Goal: Task Accomplishment & Management: Use online tool/utility

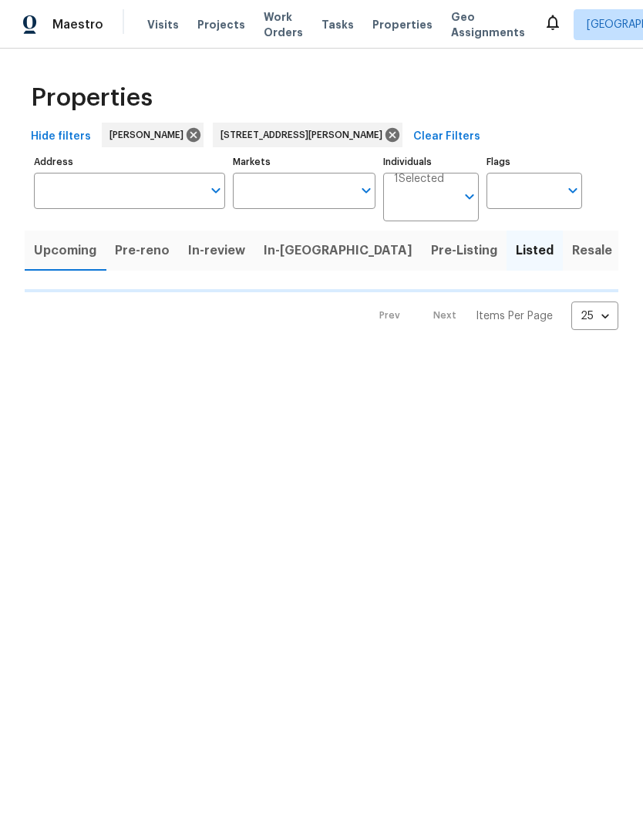
type input "[STREET_ADDRESS][PERSON_NAME]"
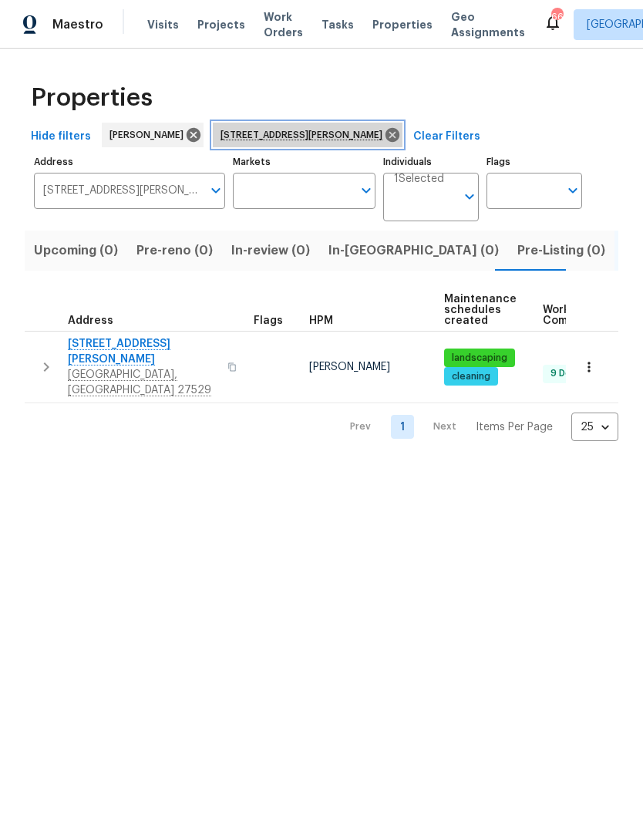
click at [384, 140] on icon at bounding box center [392, 135] width 17 height 17
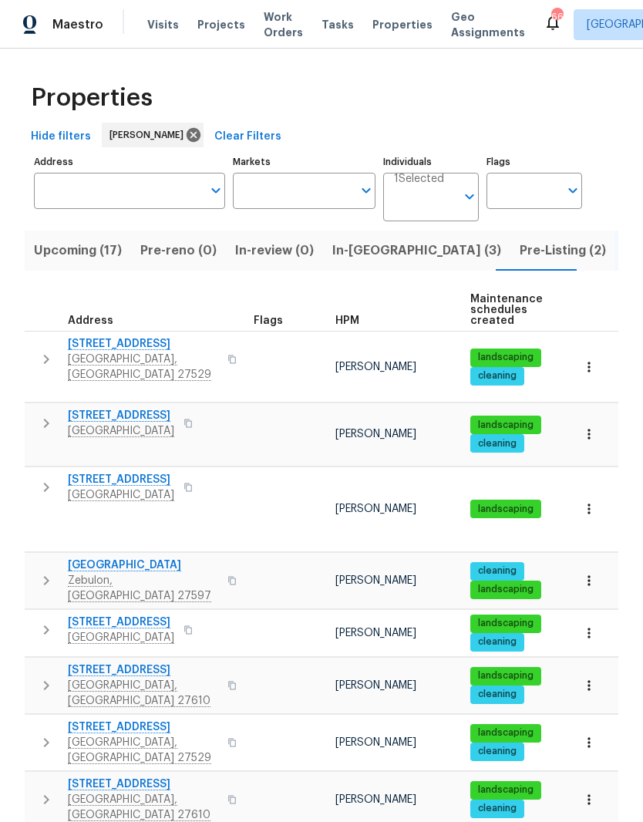
click at [88, 250] on span "Upcoming (17)" at bounding box center [78, 251] width 88 height 22
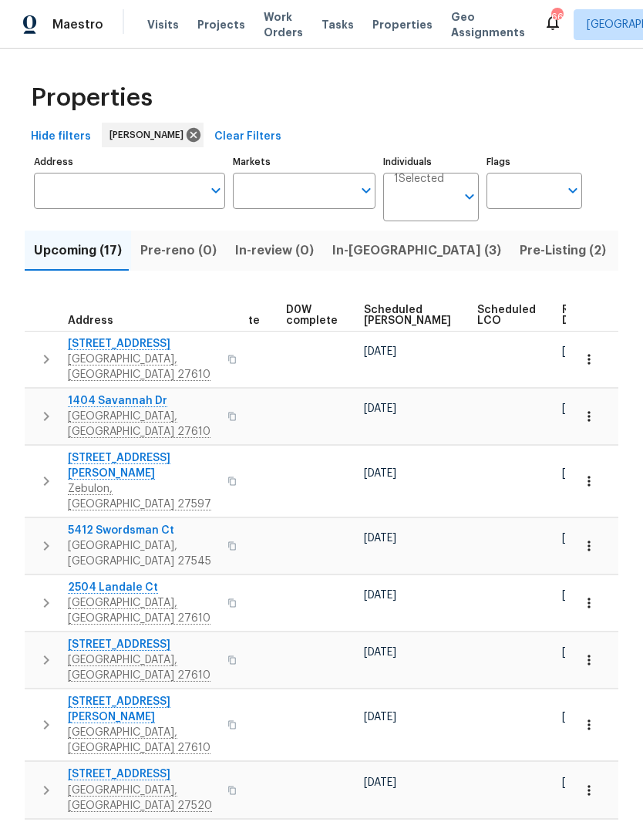
scroll to position [0, 387]
click at [564, 323] on span "Ready Date" at bounding box center [581, 316] width 34 height 22
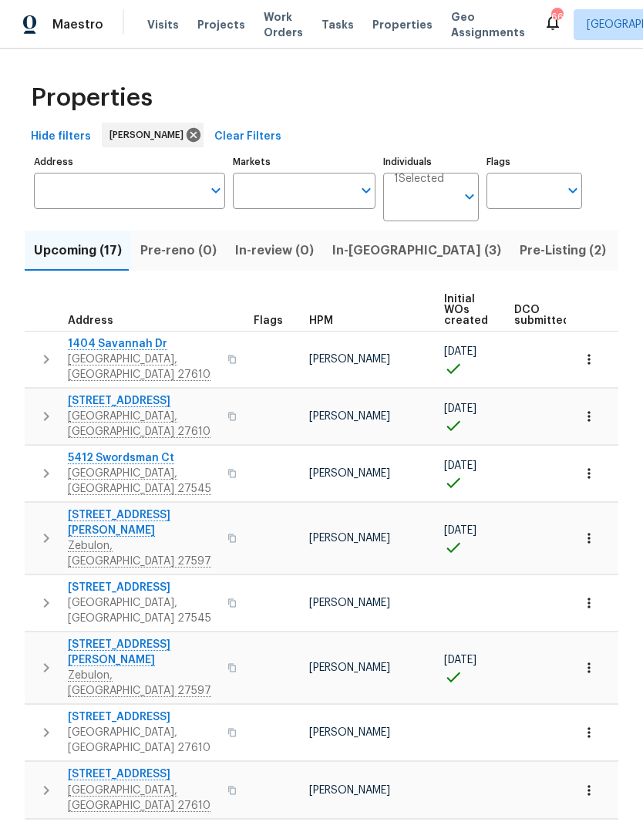
click at [84, 350] on span "1404 Savannah Dr" at bounding box center [143, 343] width 150 height 15
click at [86, 539] on span "Zebulon, [GEOGRAPHIC_DATA] 27597" at bounding box center [143, 554] width 150 height 31
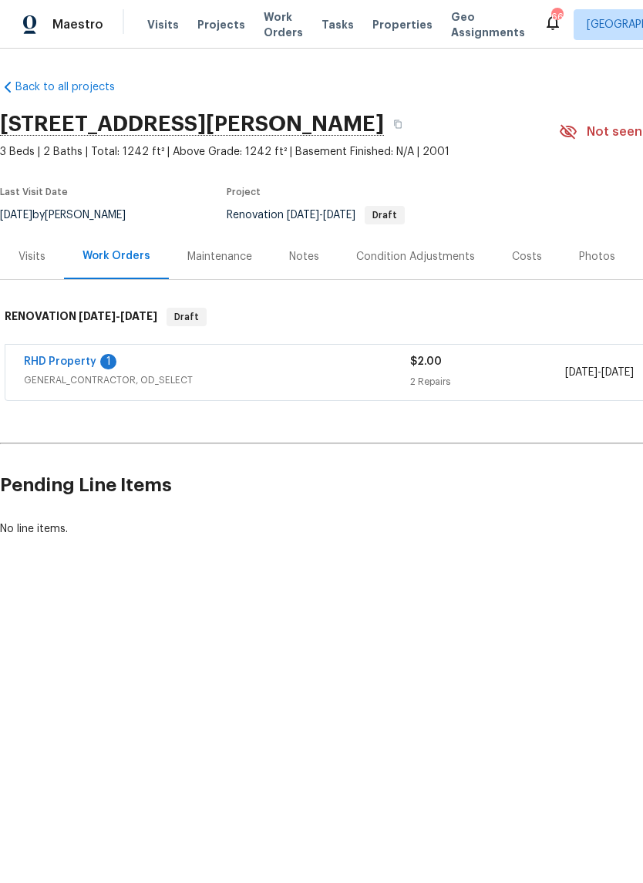
click at [44, 366] on link "RHD Property" at bounding box center [60, 361] width 73 height 11
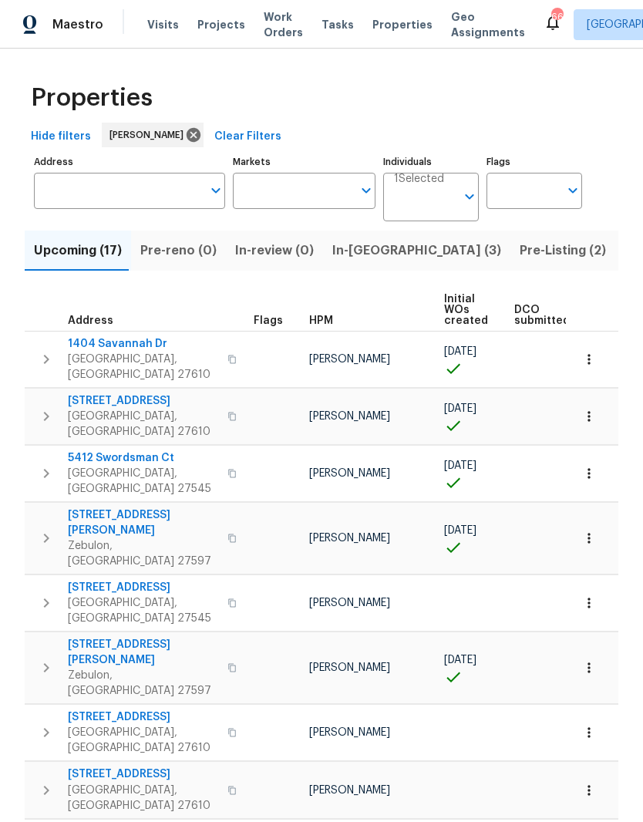
click at [368, 259] on span "In-[GEOGRAPHIC_DATA] (3)" at bounding box center [417, 251] width 169 height 22
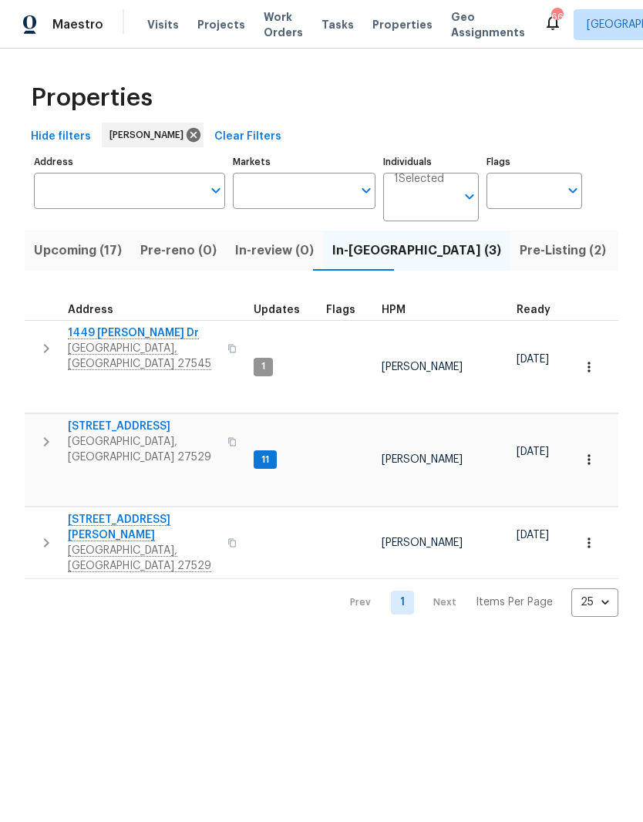
click at [88, 512] on span "[STREET_ADDRESS][PERSON_NAME]" at bounding box center [143, 527] width 150 height 31
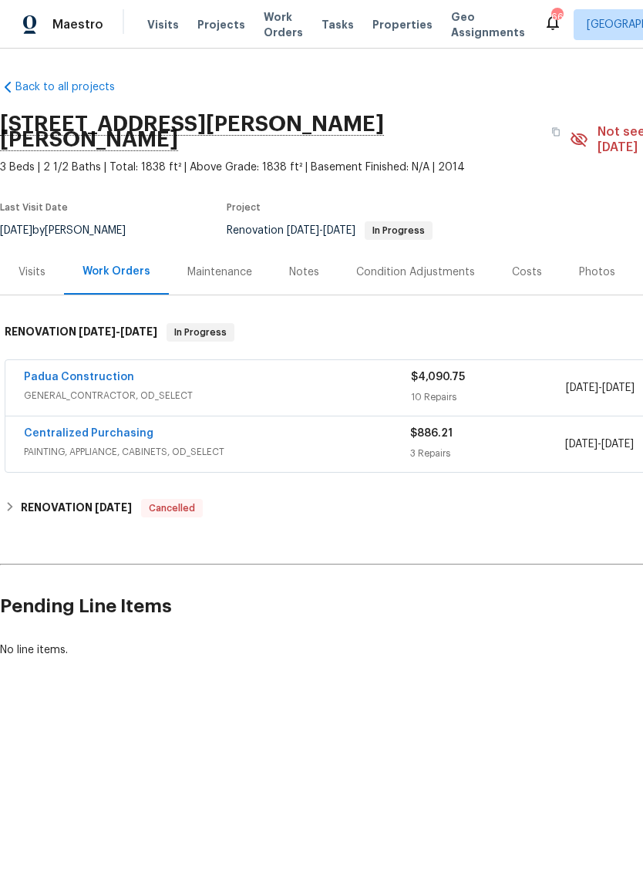
click at [10, 278] on div "Visits" at bounding box center [32, 272] width 64 height 46
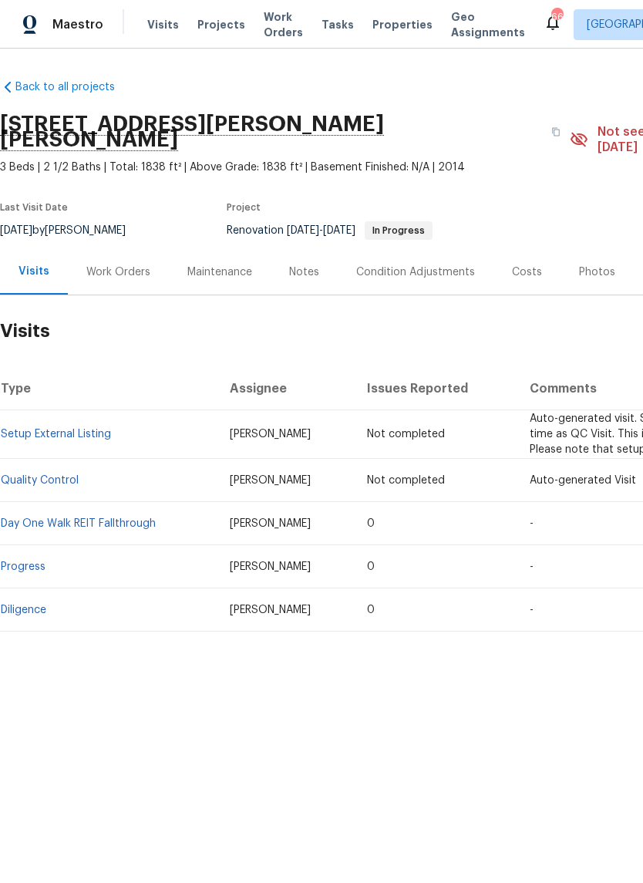
click at [289, 265] on div "Notes" at bounding box center [304, 272] width 30 height 15
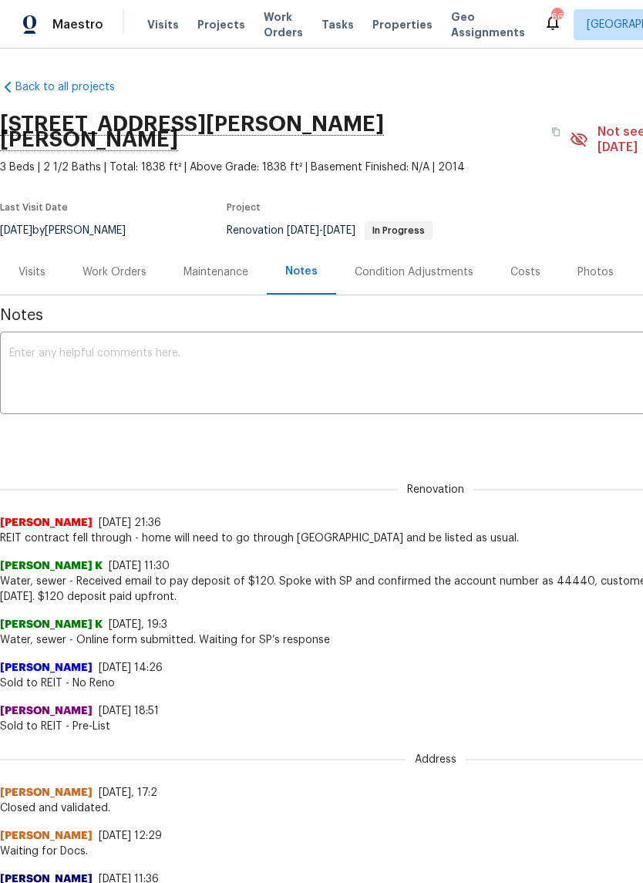
click at [557, 371] on textarea at bounding box center [435, 375] width 853 height 54
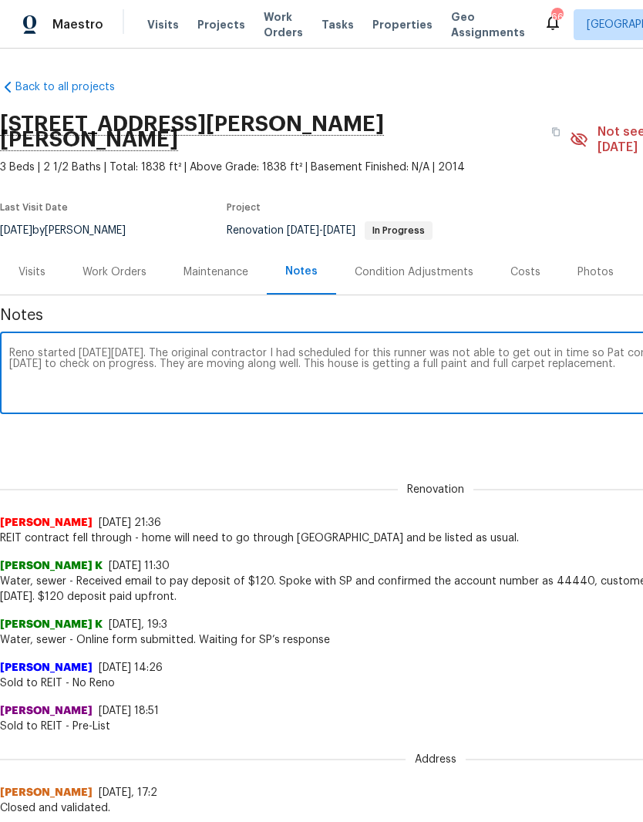
scroll to position [0, 228]
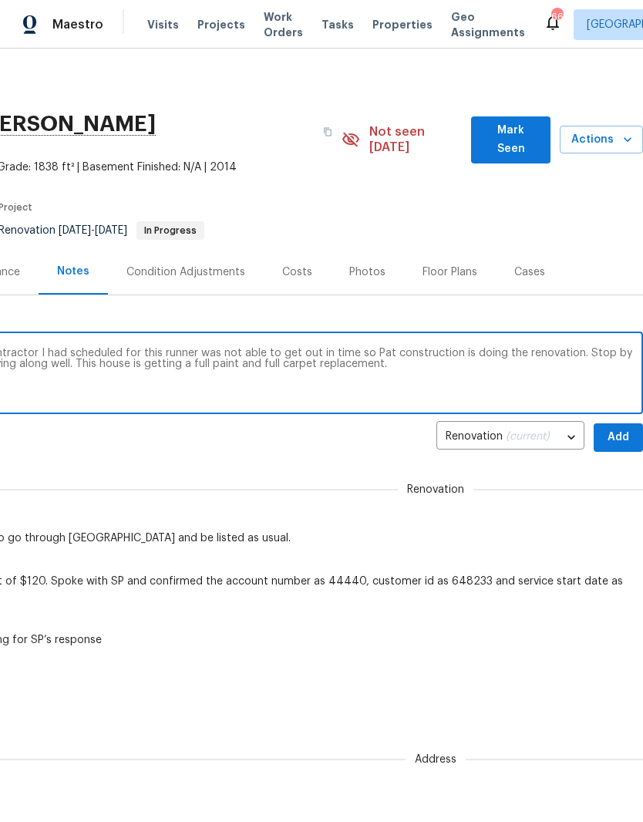
click at [420, 348] on textarea "Reno started on Friday, October 3. The original contractor I had scheduled for …" at bounding box center [207, 375] width 853 height 54
type textarea "Reno started on Friday, October 3. The original contractor I had scheduled for …"
click at [523, 115] on div "107 Marsh Creek Dr, Garner, NC 27529 3 Beds | 2 1/2 Baths | Total: 1838 ft² | A…" at bounding box center [208, 139] width 872 height 71
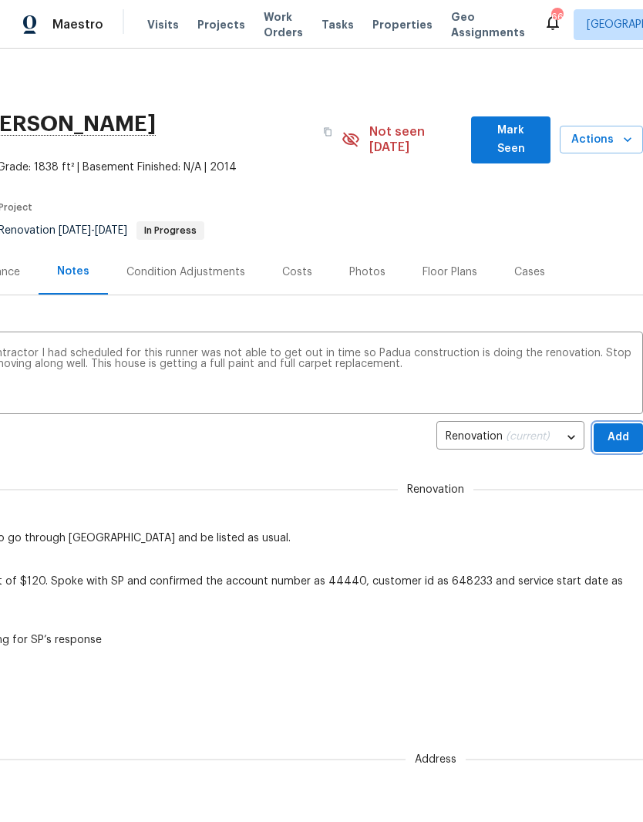
click at [625, 428] on span "Add" at bounding box center [618, 437] width 25 height 19
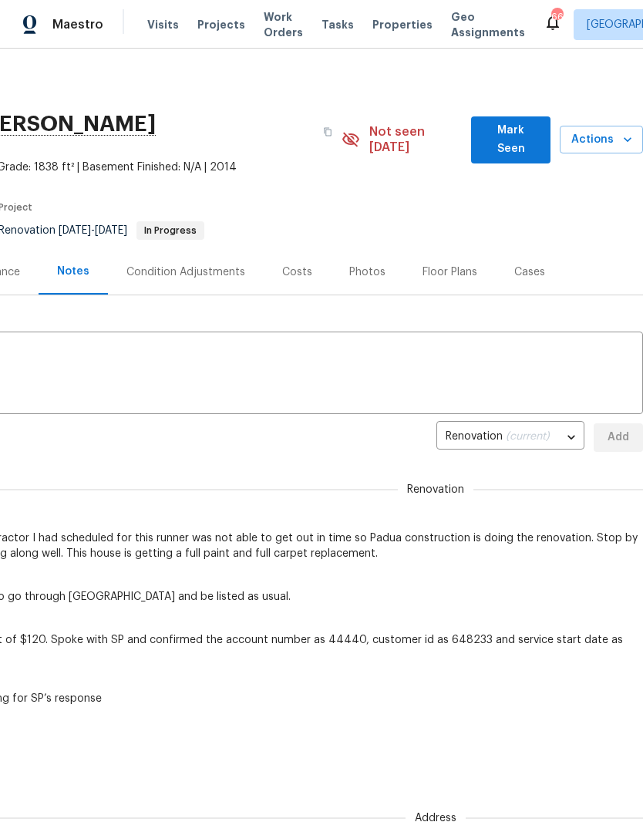
click at [528, 143] on button "Mark Seen" at bounding box center [510, 140] width 79 height 47
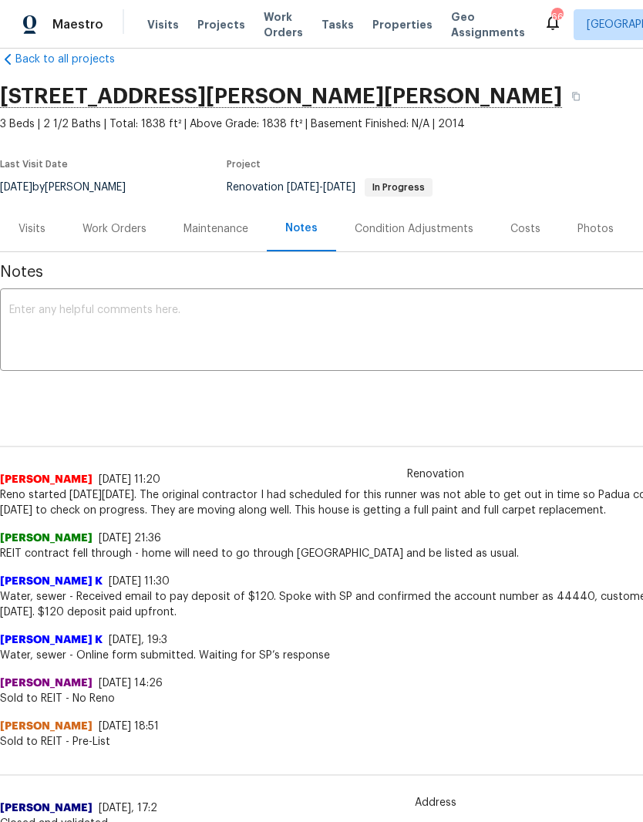
scroll to position [28, 0]
click at [125, 238] on div "Work Orders" at bounding box center [114, 229] width 101 height 46
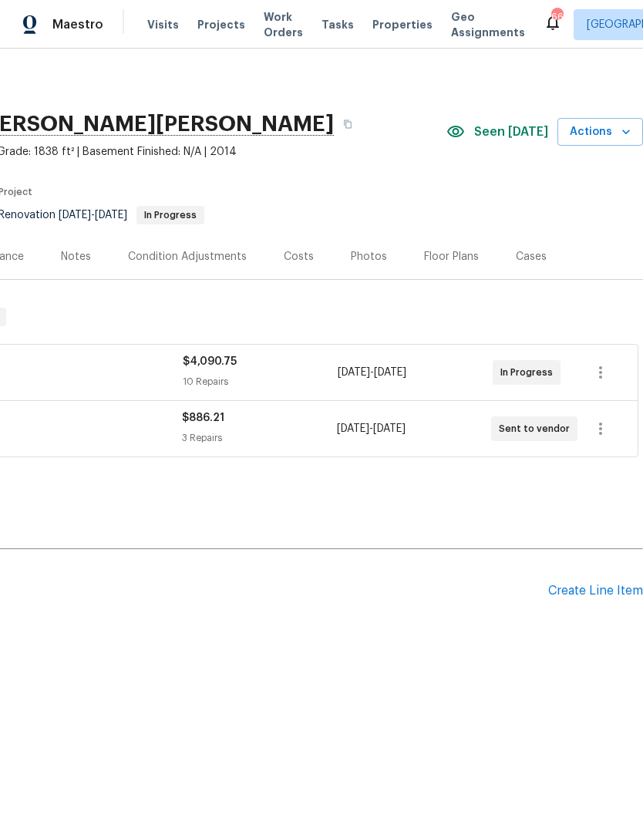
scroll to position [0, 228]
click at [579, 589] on div "Create Line Item" at bounding box center [596, 591] width 95 height 15
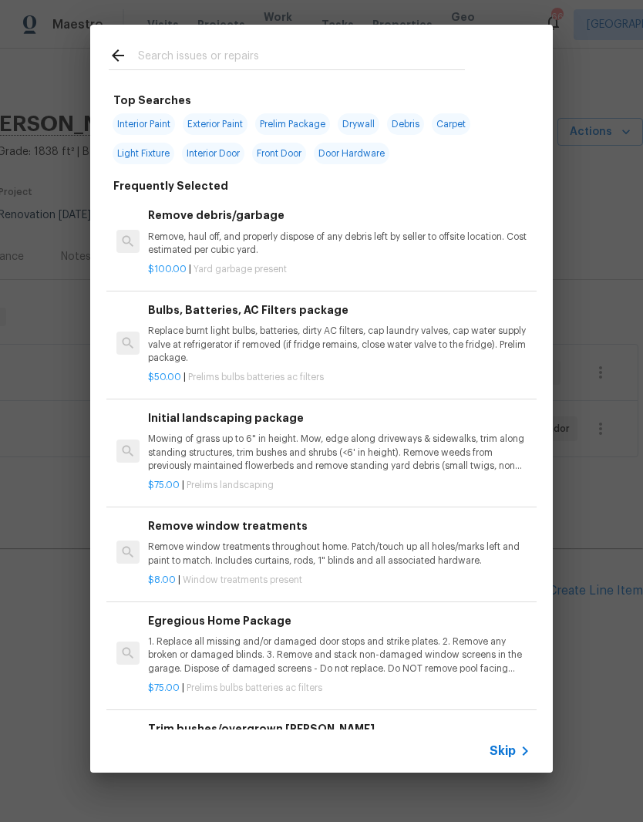
click at [302, 60] on input "text" at bounding box center [301, 57] width 327 height 23
type input "Carpet"
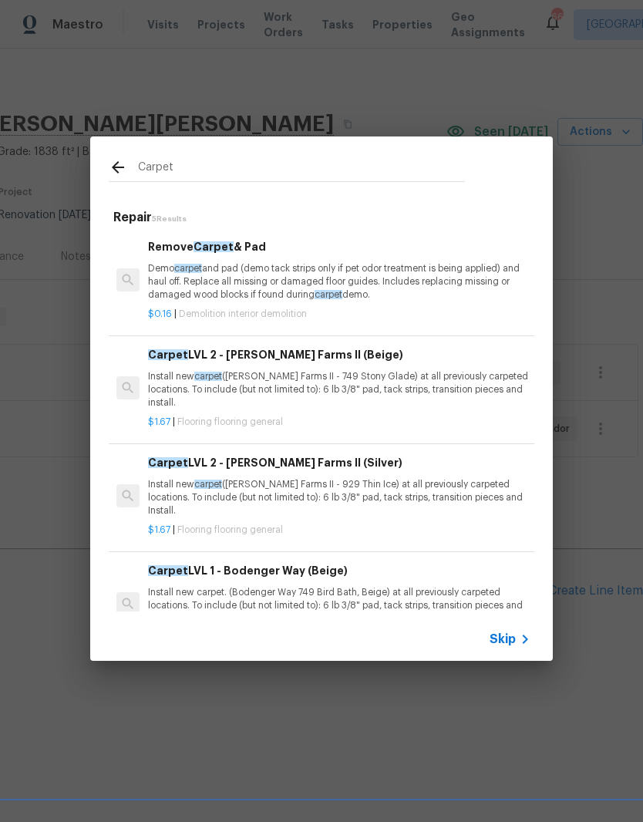
click at [373, 402] on p "Install new carpet (Abshire Farms II - 749 Stony Glade) at all previously carpe…" at bounding box center [339, 389] width 383 height 39
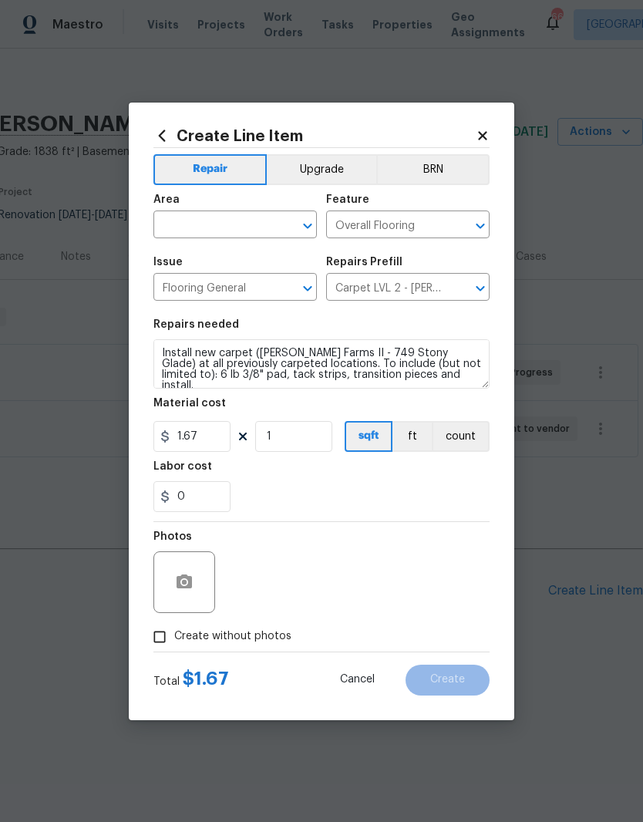
click at [235, 223] on input "text" at bounding box center [214, 226] width 120 height 24
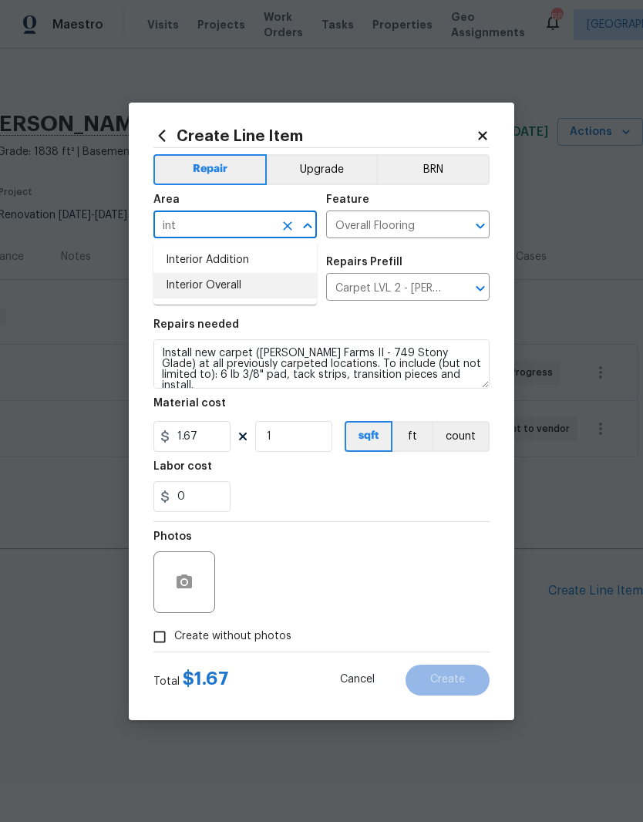
click at [264, 280] on li "Interior Overall" at bounding box center [236, 285] width 164 height 25
type input "Interior Overall"
click at [302, 493] on div "0" at bounding box center [322, 496] width 336 height 31
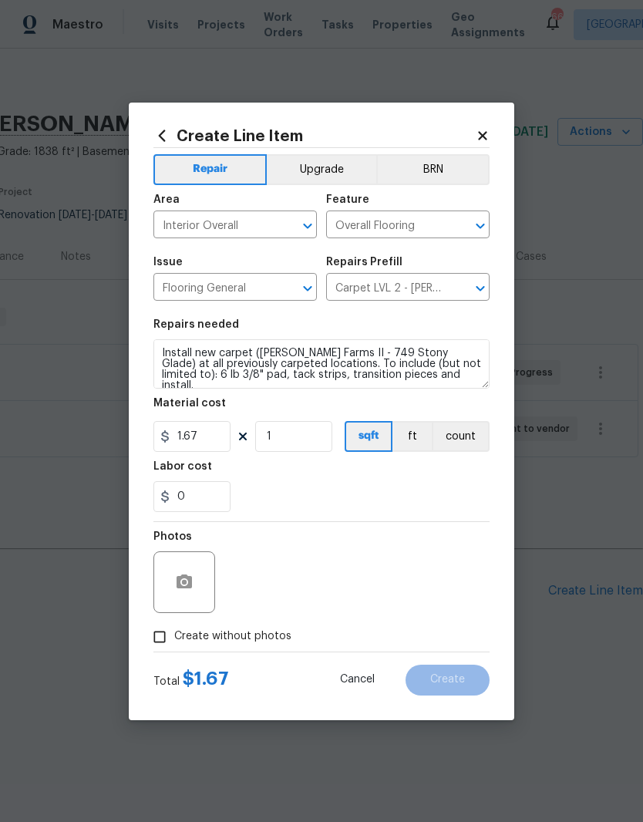
click at [488, 129] on icon at bounding box center [483, 136] width 14 height 14
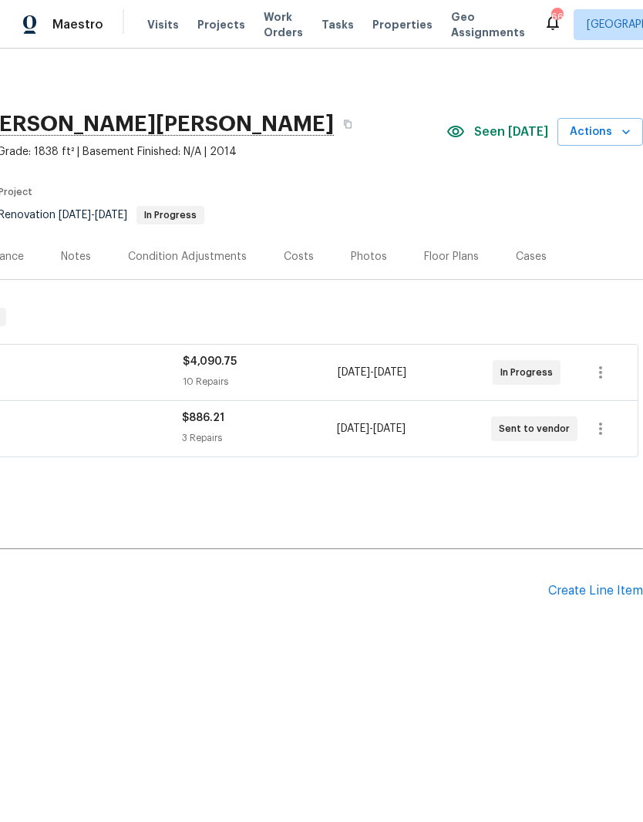
click at [571, 593] on div "Create Line Item" at bounding box center [596, 591] width 95 height 15
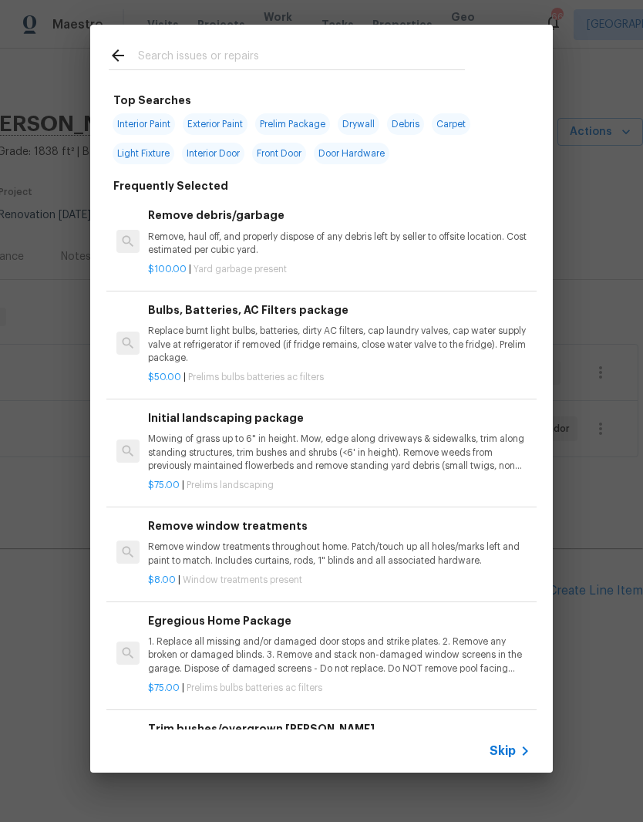
click at [331, 53] on input "text" at bounding box center [301, 57] width 327 height 23
type input "Carp"
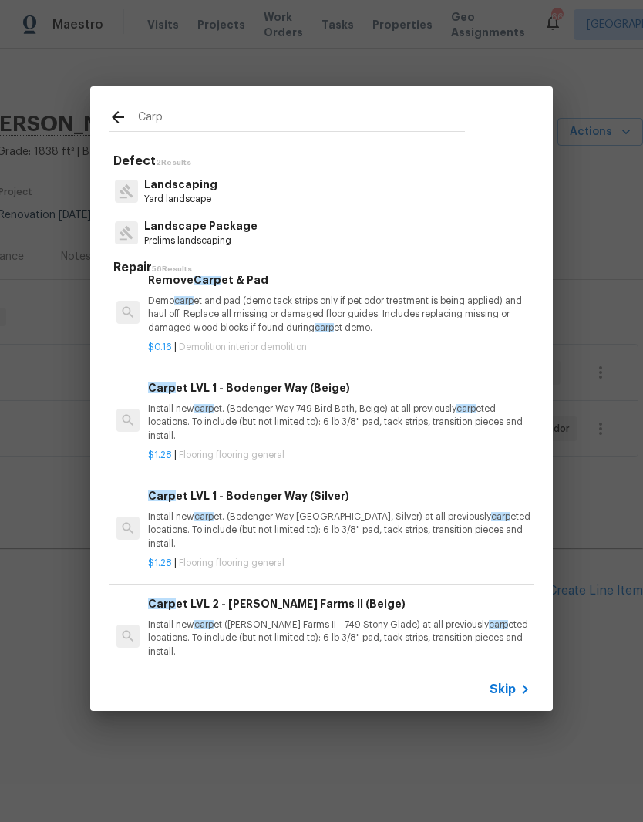
scroll to position [115, 2]
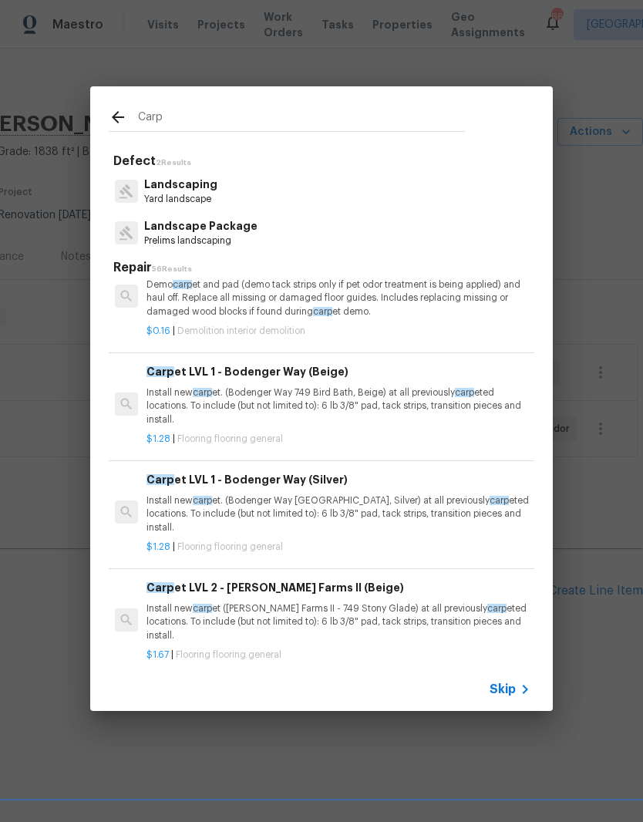
click at [401, 397] on p "Install new carp et. (Bodenger Way 749 Bird Bath, Beige) at all previously carp…" at bounding box center [338, 406] width 383 height 39
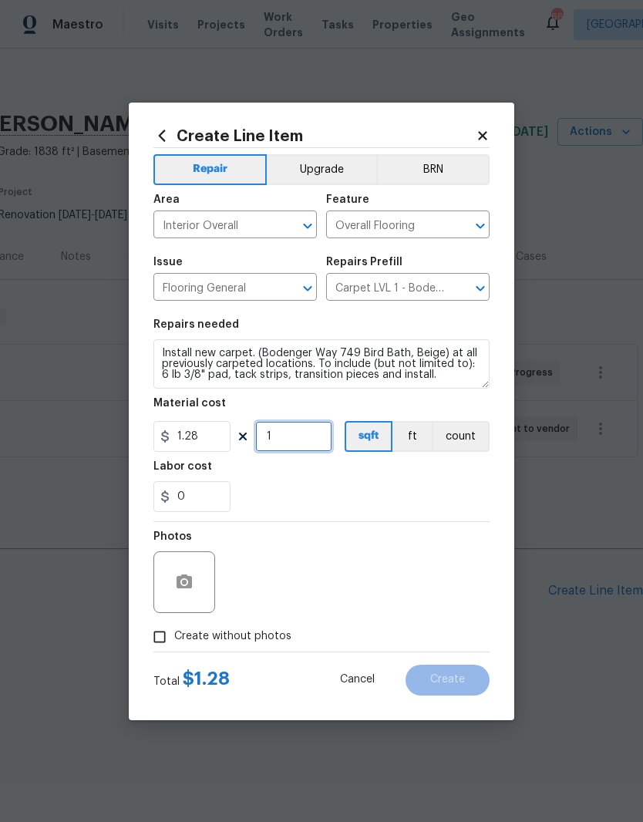
click at [309, 441] on input "1" at bounding box center [293, 436] width 77 height 31
type input "1000"
click at [318, 491] on div "0" at bounding box center [322, 496] width 336 height 31
click at [282, 644] on span "Create without photos" at bounding box center [232, 637] width 117 height 16
click at [174, 644] on input "Create without photos" at bounding box center [159, 637] width 29 height 29
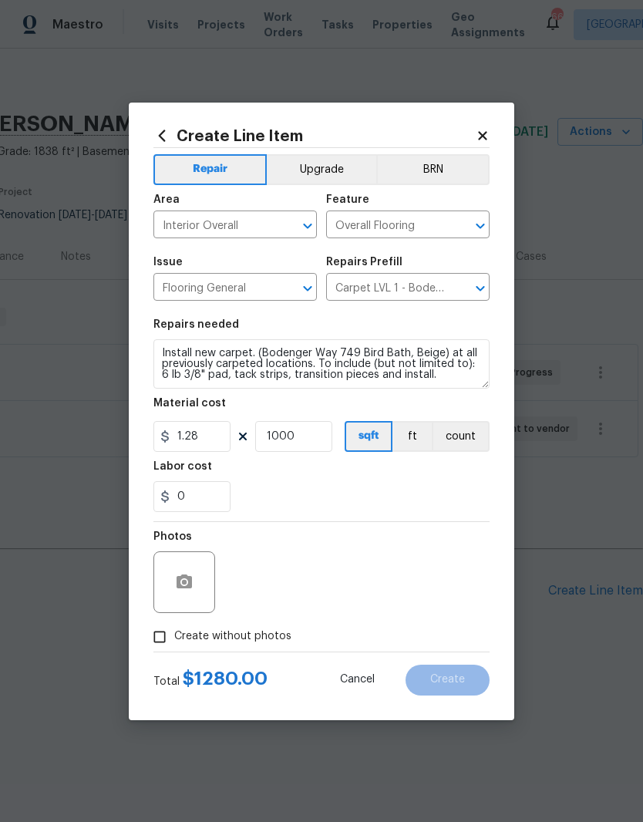
checkbox input "true"
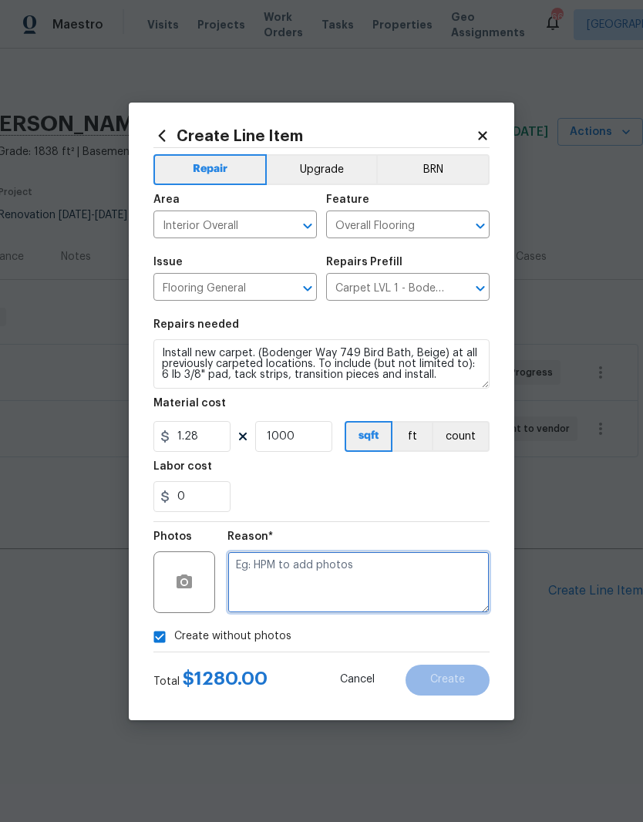
click at [459, 580] on textarea at bounding box center [359, 583] width 262 height 62
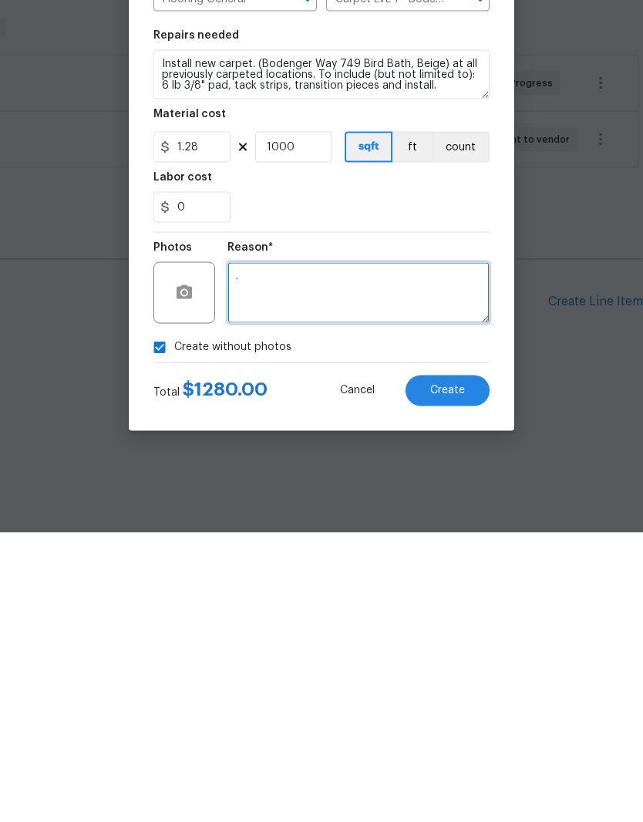
type textarea "."
click at [470, 665] on button "Create" at bounding box center [448, 680] width 84 height 31
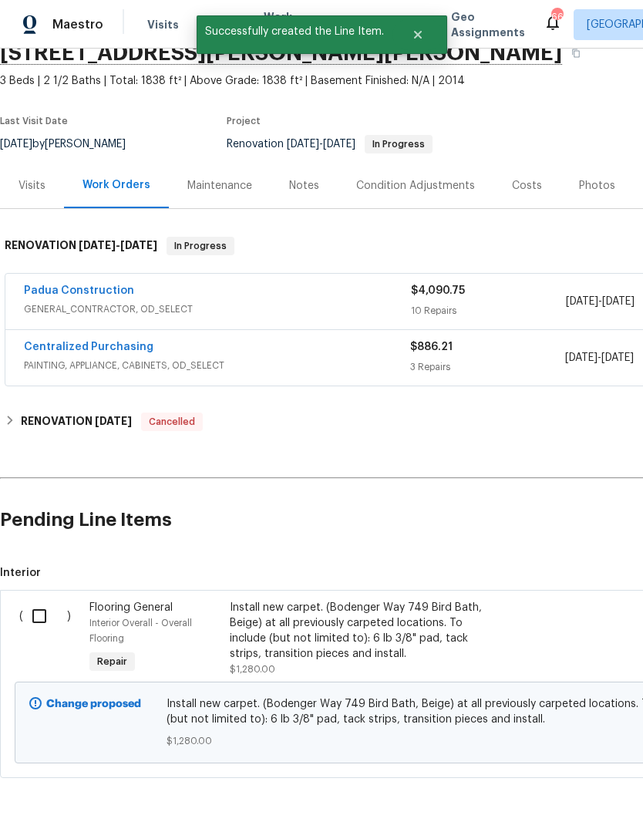
scroll to position [69, 0]
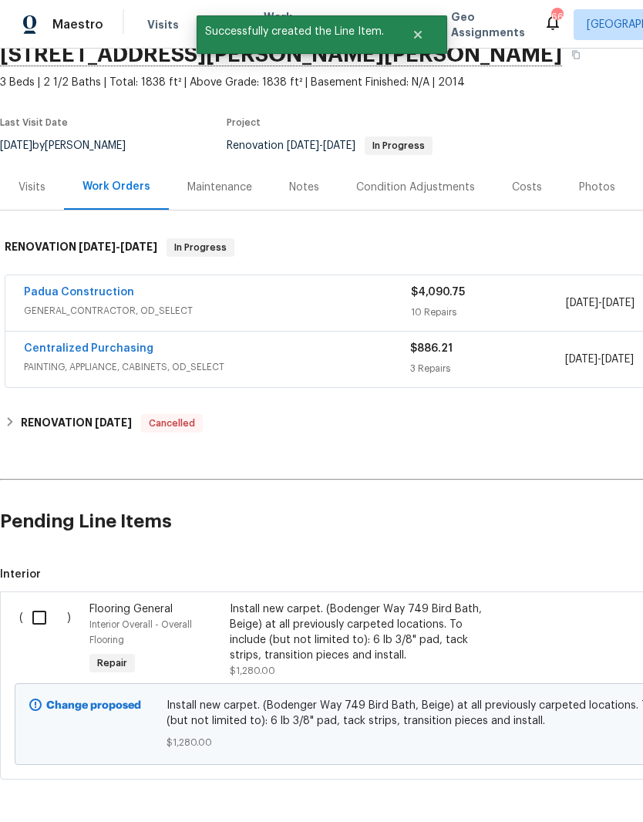
click at [41, 602] on input "checkbox" at bounding box center [45, 618] width 44 height 32
checkbox input "true"
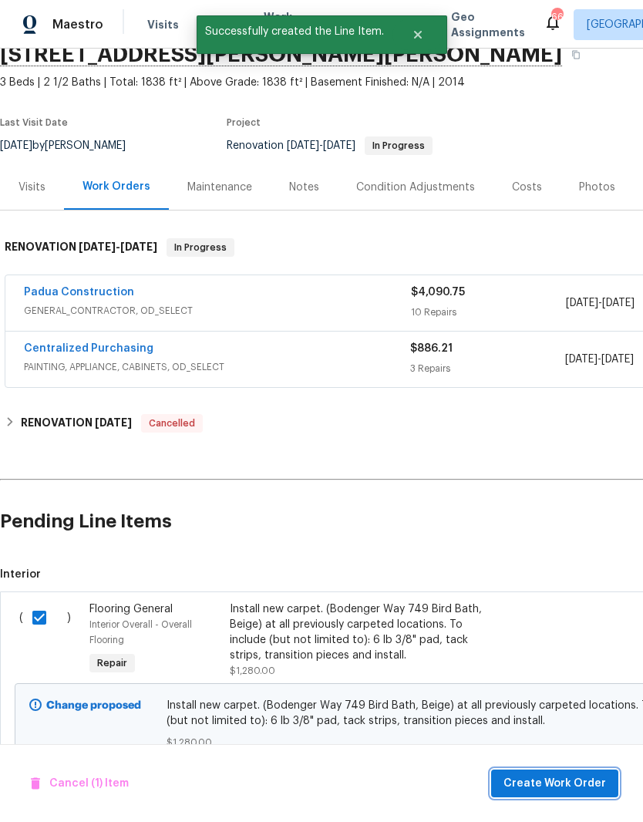
click at [585, 780] on span "Create Work Order" at bounding box center [555, 784] width 103 height 19
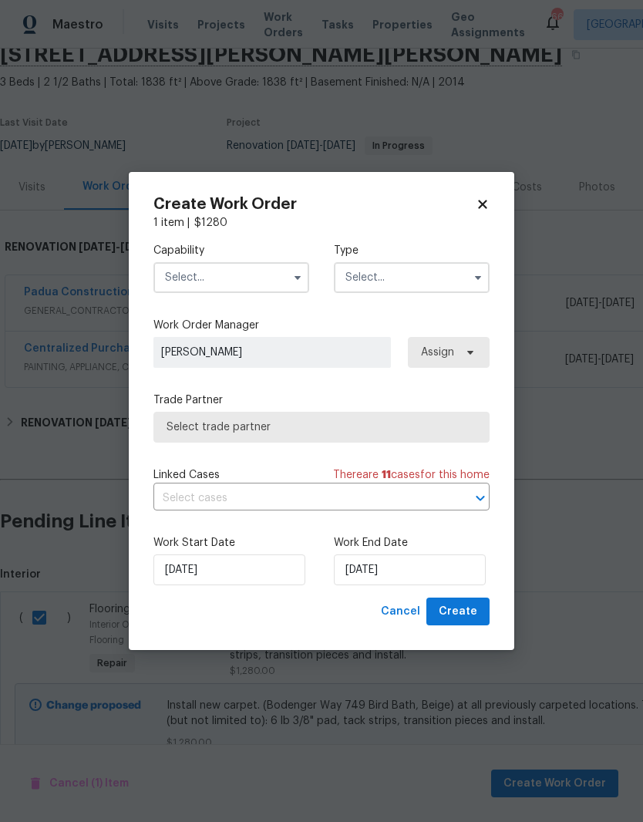
click at [262, 275] on input "text" at bounding box center [232, 277] width 156 height 31
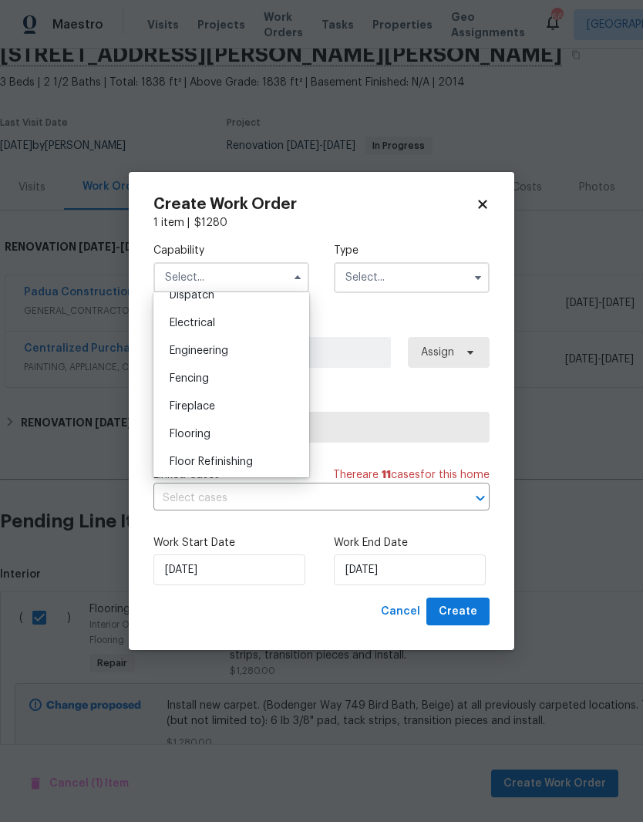
scroll to position [478, 0]
click at [260, 438] on div "Flooring" at bounding box center [231, 431] width 148 height 28
type input "Flooring"
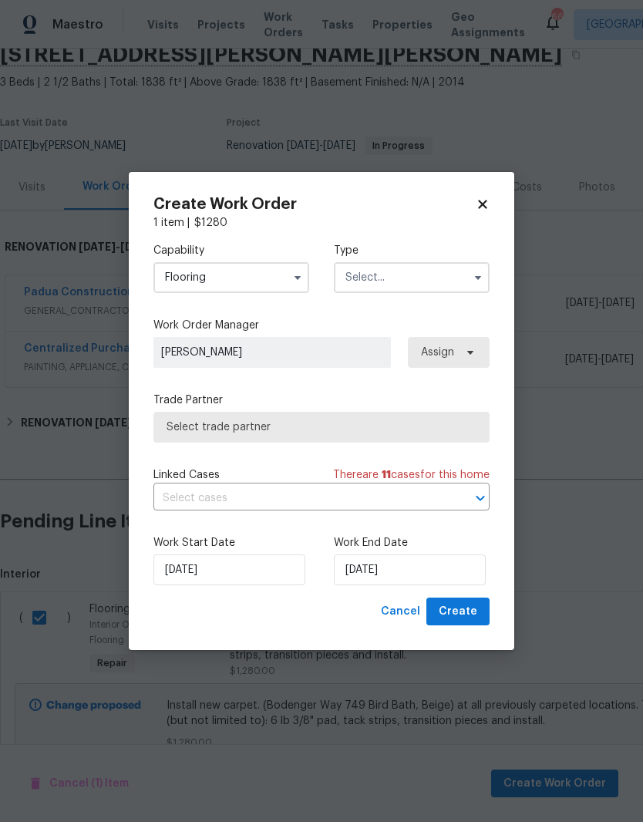
click at [455, 282] on input "text" at bounding box center [412, 277] width 156 height 31
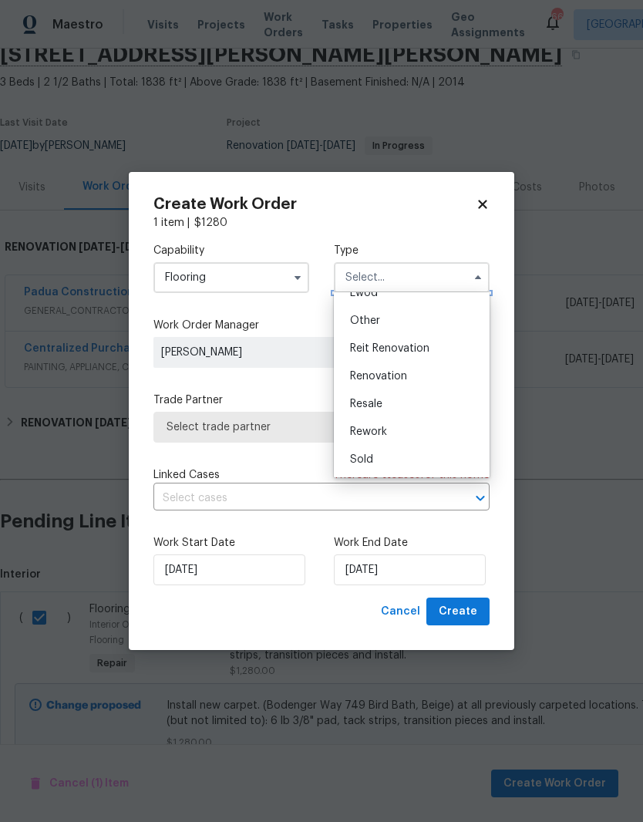
scroll to position [184, 0]
click at [461, 379] on div "Renovation" at bounding box center [412, 377] width 148 height 28
type input "Renovation"
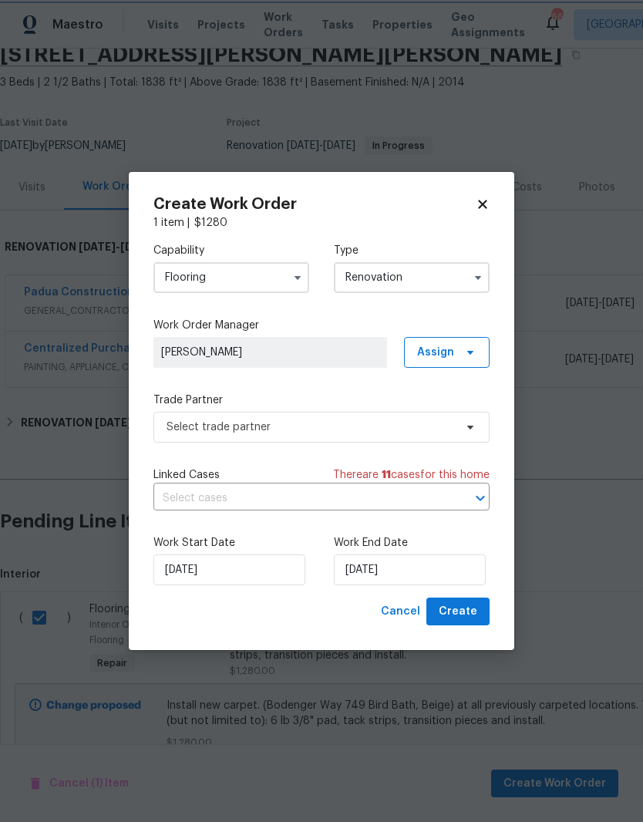
scroll to position [0, 0]
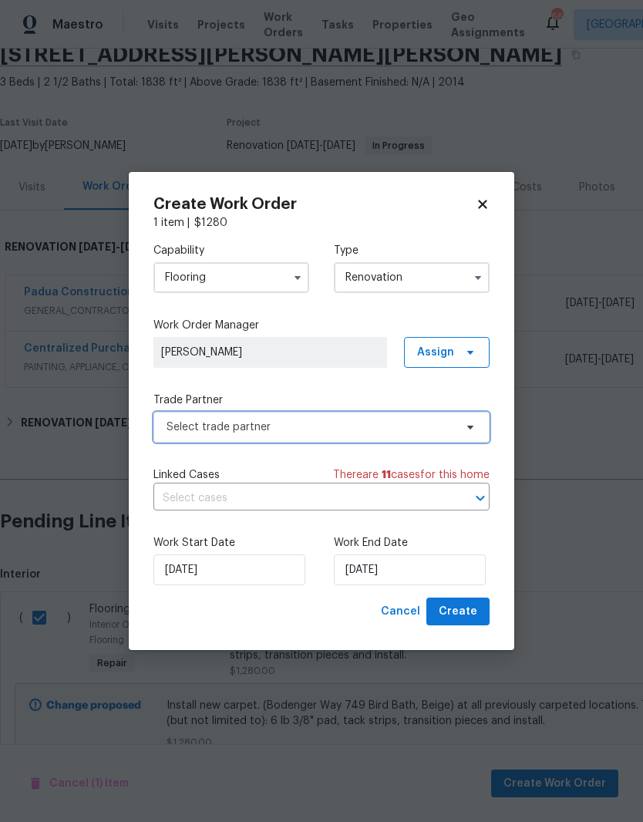
click at [324, 441] on span "Select trade partner" at bounding box center [322, 427] width 336 height 31
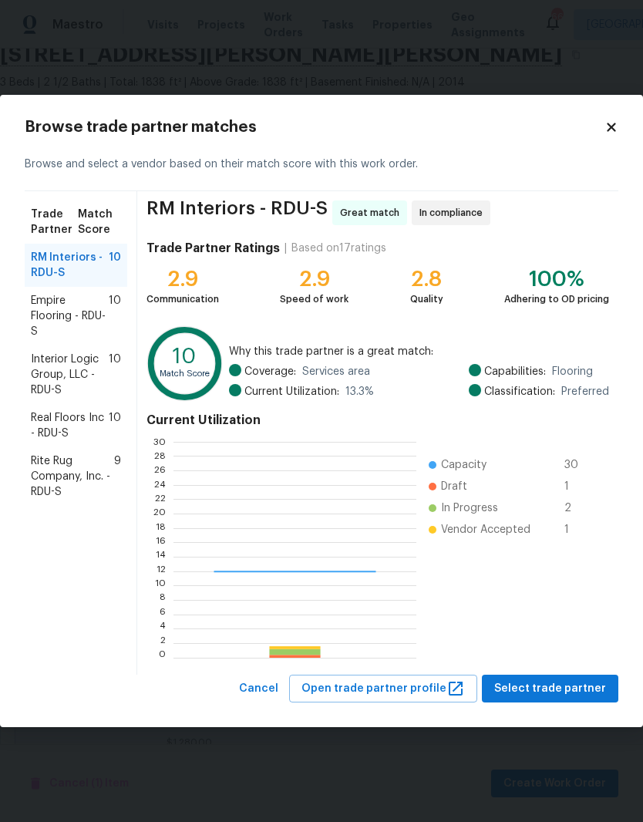
scroll to position [216, 242]
click at [69, 468] on span "Rite Rug Company, Inc. - RDU-S" at bounding box center [72, 477] width 83 height 46
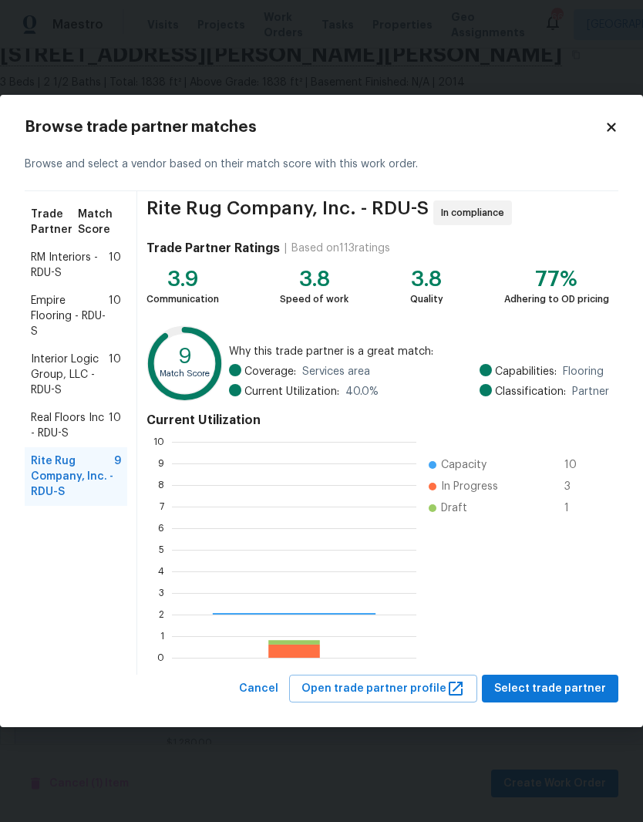
scroll to position [216, 245]
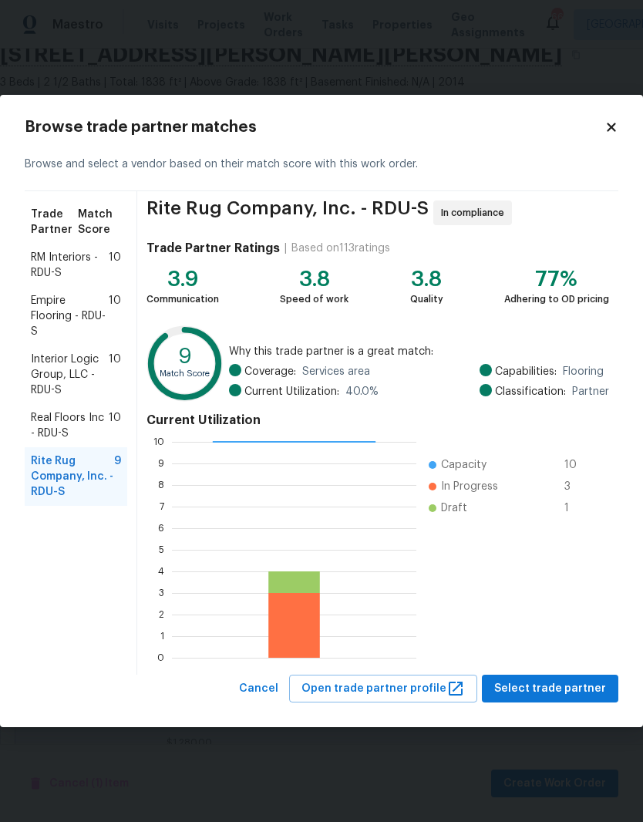
click at [56, 311] on span "Empire Flooring - RDU-S" at bounding box center [70, 316] width 78 height 46
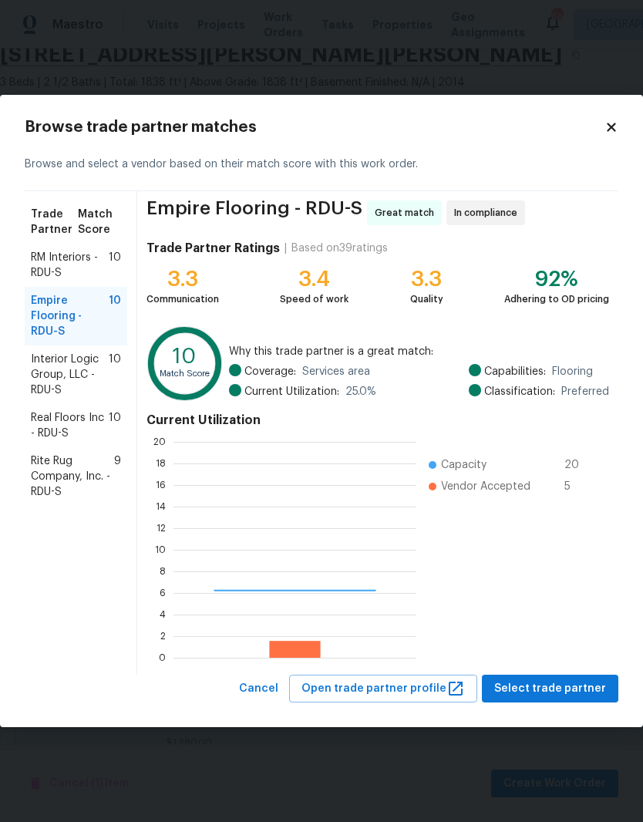
scroll to position [216, 243]
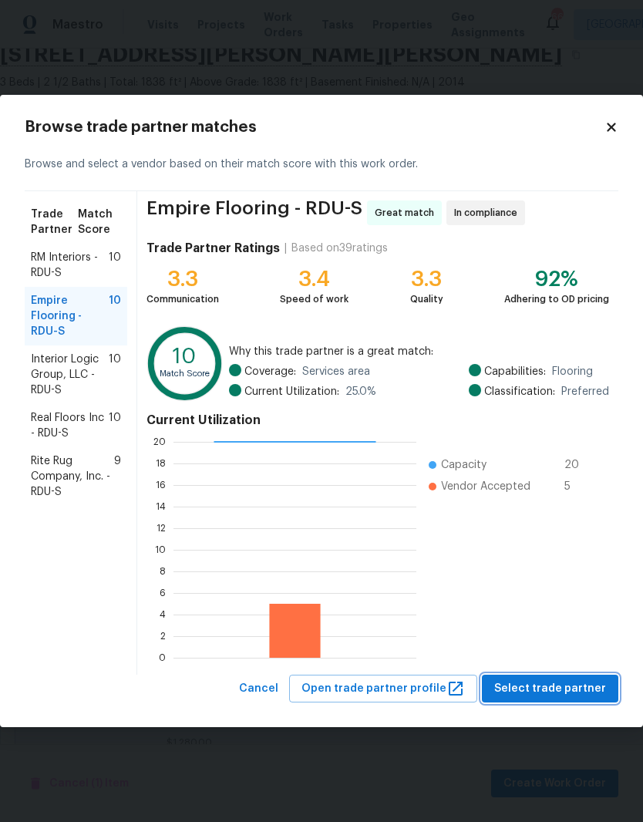
click at [539, 684] on span "Select trade partner" at bounding box center [551, 689] width 112 height 19
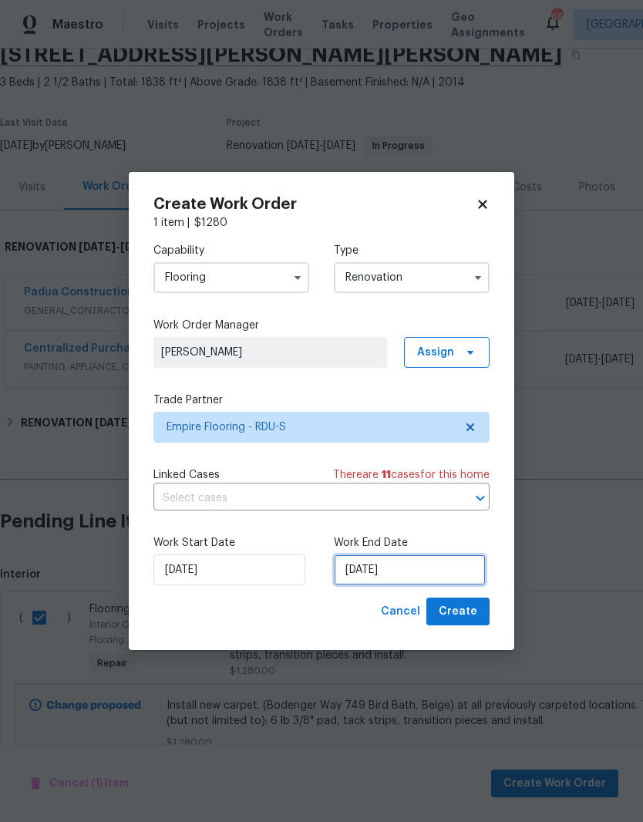
click at [420, 569] on input "10/6/2025" at bounding box center [410, 570] width 152 height 31
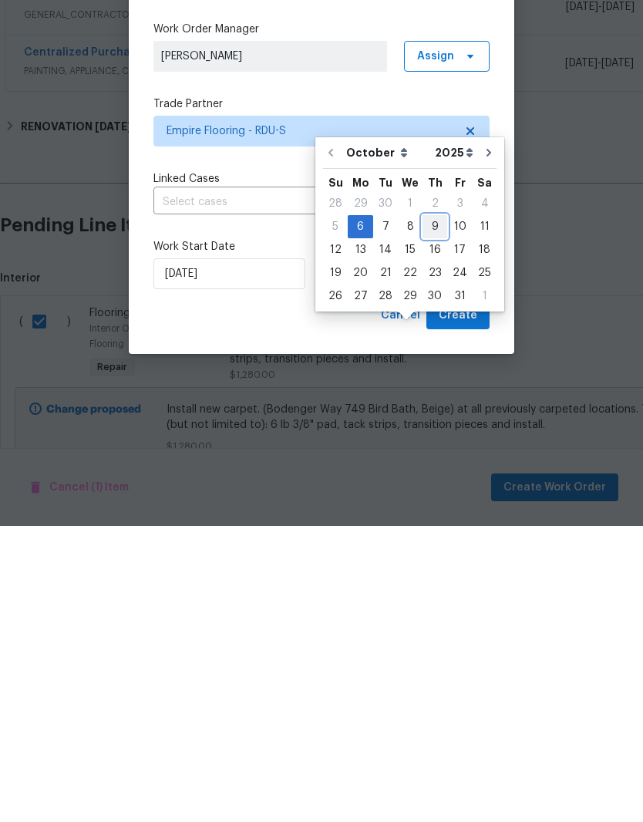
click at [436, 512] on div "9" at bounding box center [435, 523] width 25 height 22
type input "10/9/2025"
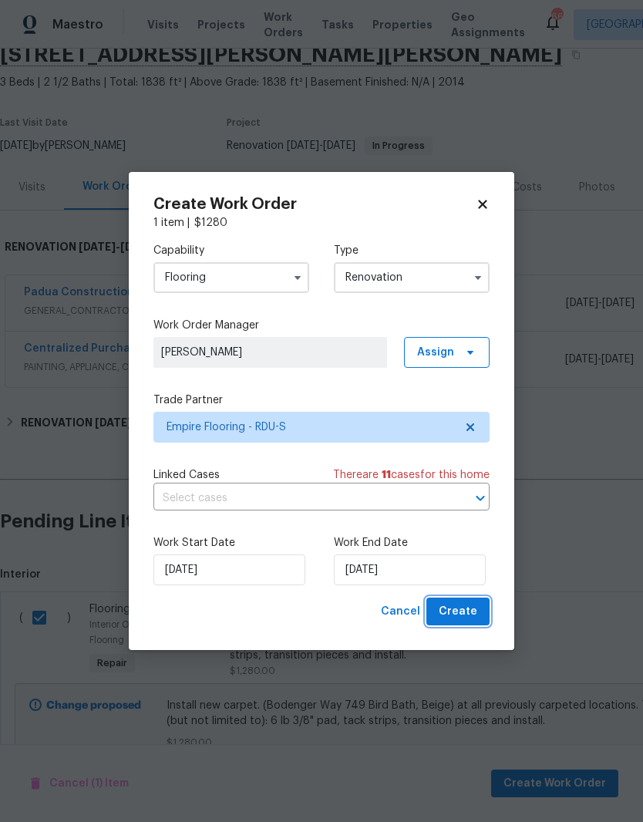
click at [485, 619] on button "Create" at bounding box center [458, 612] width 63 height 29
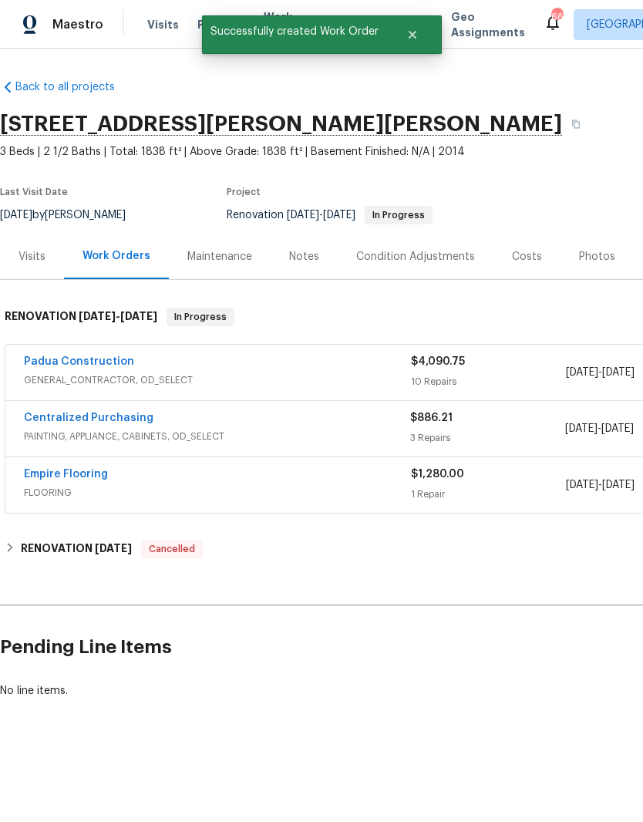
click at [84, 469] on link "Empire Flooring" at bounding box center [66, 474] width 84 height 11
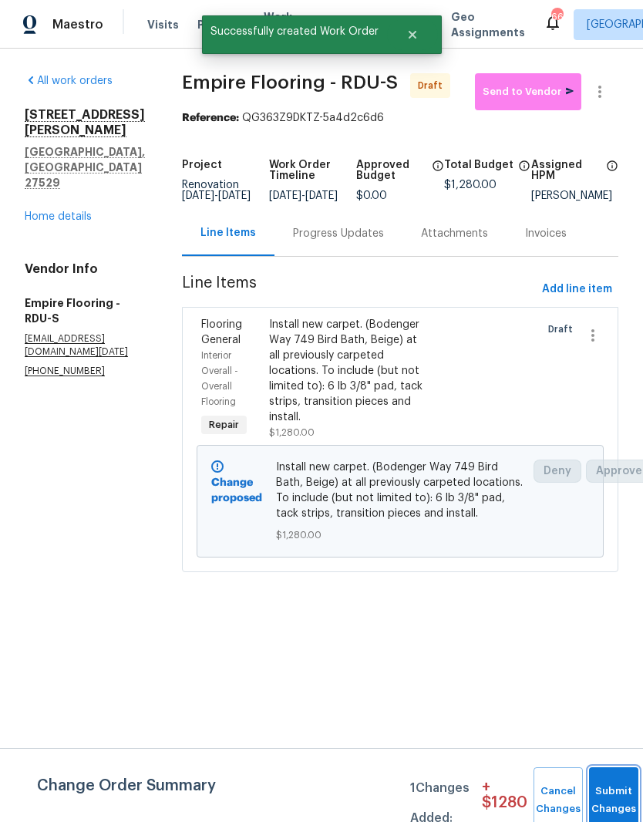
click at [613, 791] on button "Submit Changes" at bounding box center [613, 801] width 49 height 66
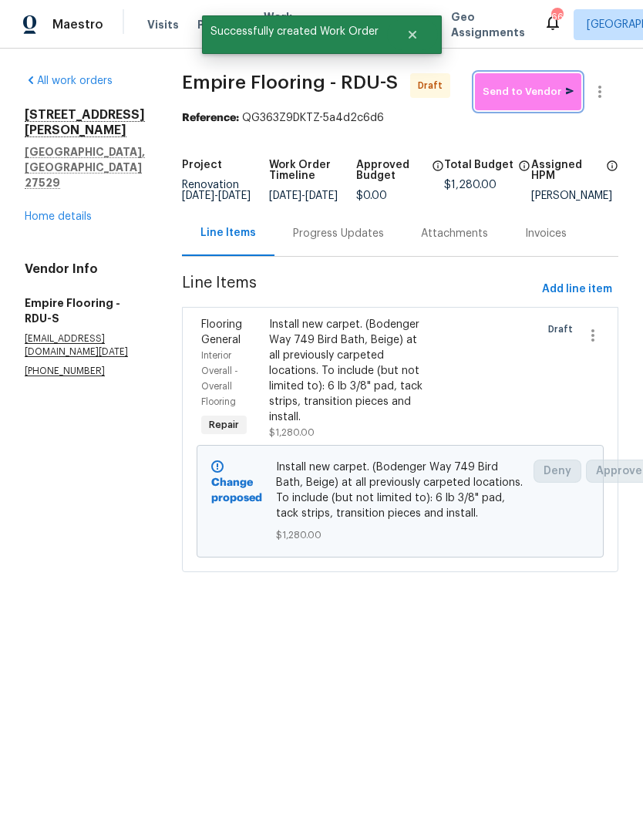
click at [549, 89] on span "Send to Vendor" at bounding box center [528, 92] width 91 height 18
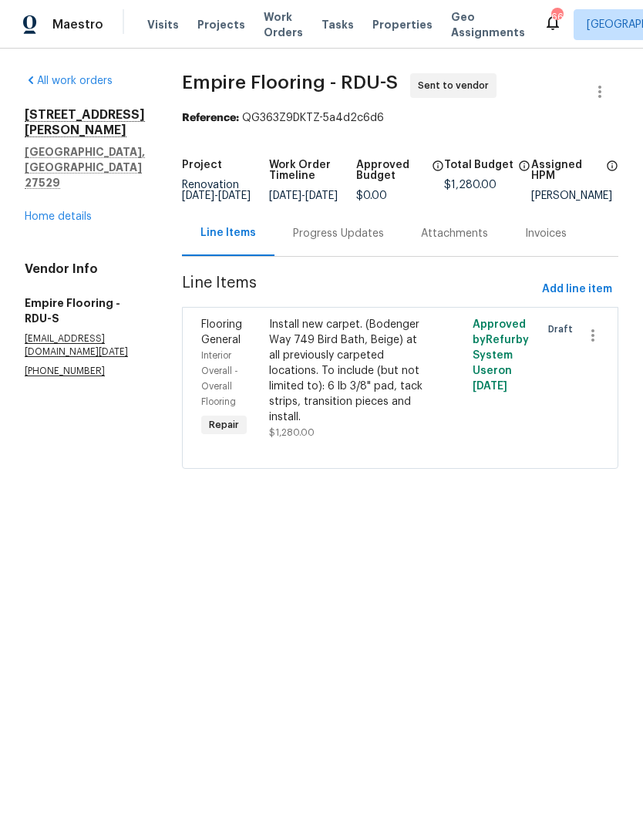
click at [383, 241] on div "Progress Updates" at bounding box center [338, 233] width 91 height 15
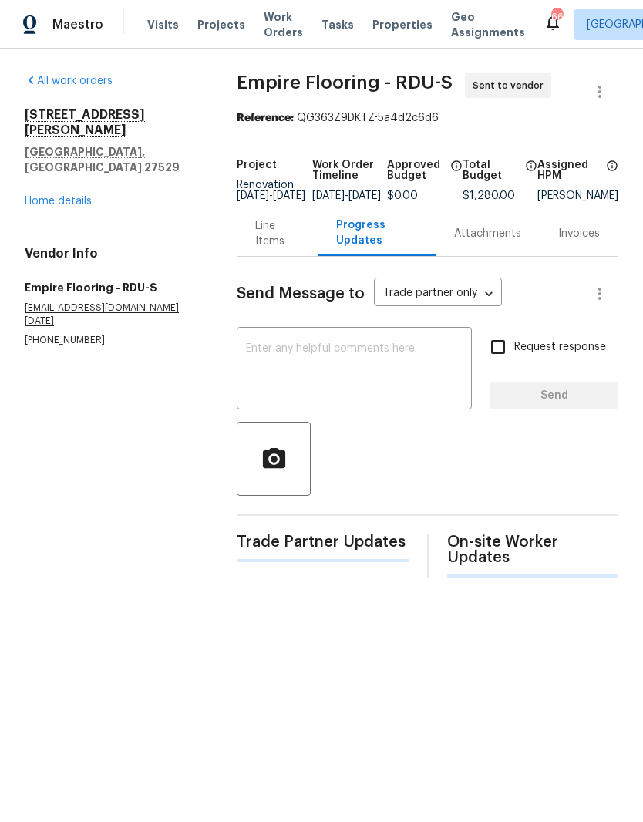
click at [375, 390] on textarea at bounding box center [354, 370] width 217 height 54
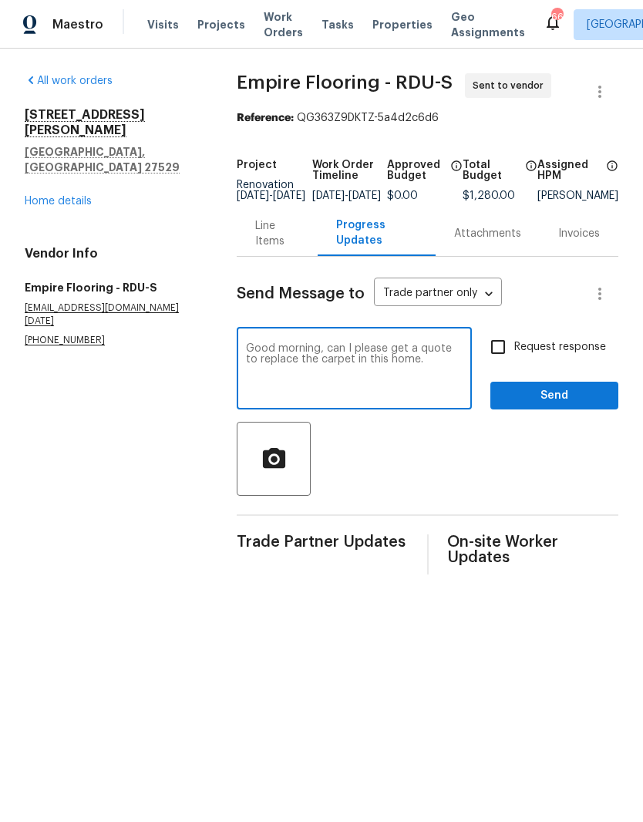
type textarea "Good morning, can I please get a quote to replace the carpet in this home."
click at [508, 357] on input "Request response" at bounding box center [498, 347] width 32 height 32
checkbox input "true"
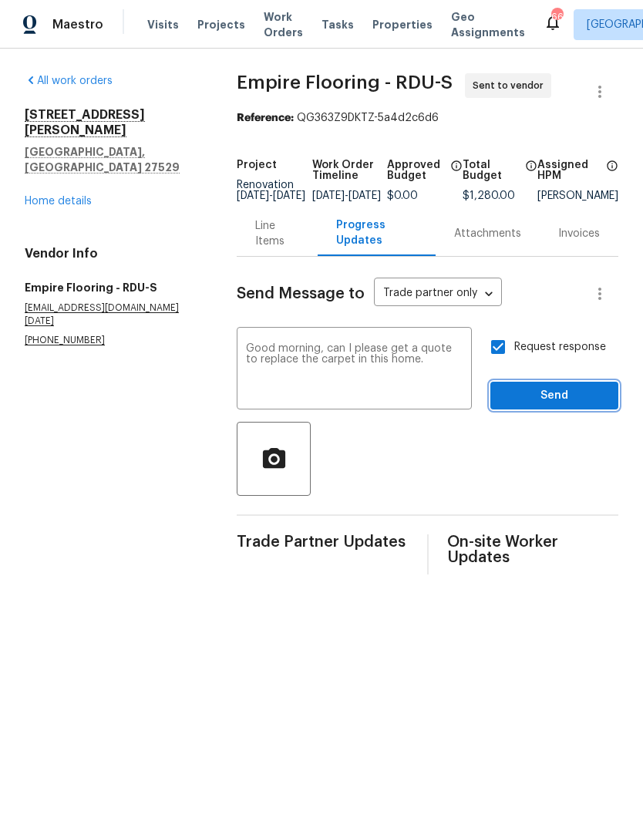
click at [600, 406] on span "Send" at bounding box center [554, 396] width 103 height 19
